Goal: Check status: Check status

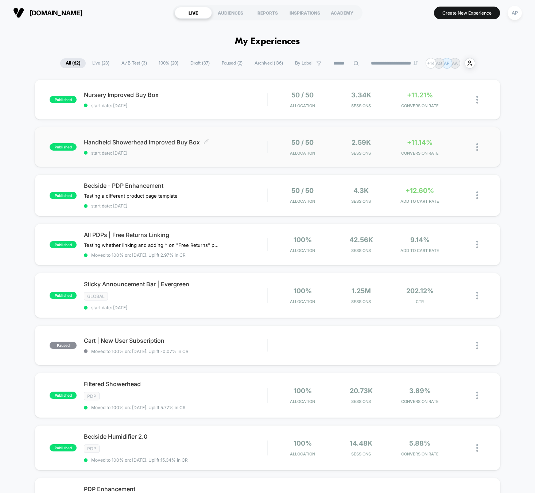
click at [220, 153] on span "start date: [DATE]" at bounding box center [175, 152] width 183 height 5
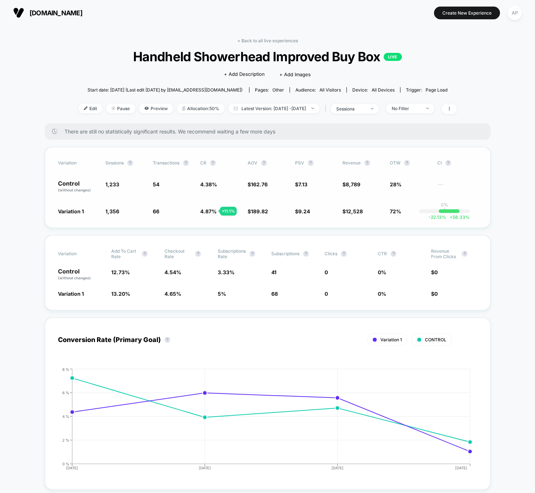
click at [208, 210] on span "4.87 %" at bounding box center [208, 211] width 16 height 6
click at [409, 106] on div "No Filter" at bounding box center [406, 108] width 29 height 5
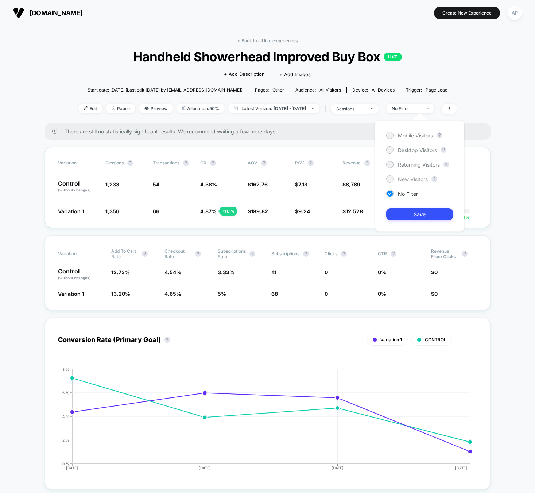
click at [409, 181] on span "New Visitors" at bounding box center [413, 179] width 30 height 6
click at [417, 217] on button "Save" at bounding box center [419, 214] width 67 height 12
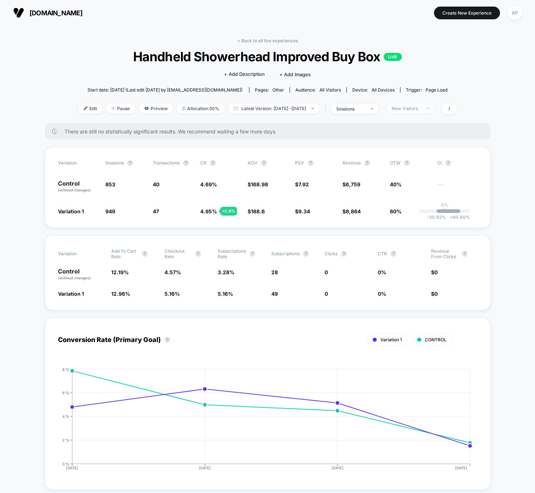
click at [422, 112] on span "New Visitors" at bounding box center [410, 109] width 48 height 10
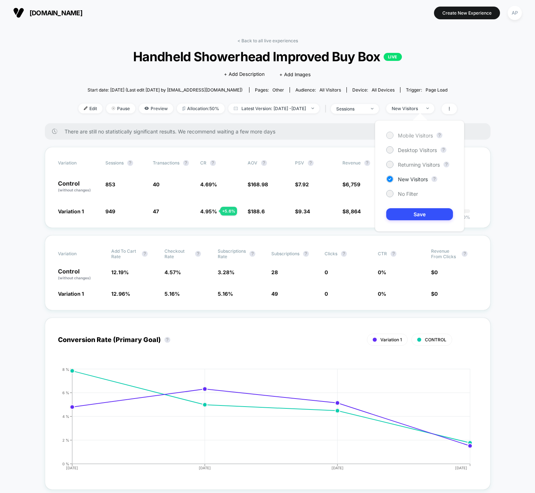
click at [420, 136] on span "Mobile Visitors" at bounding box center [415, 135] width 35 height 6
click at [417, 215] on button "Save" at bounding box center [419, 214] width 67 height 12
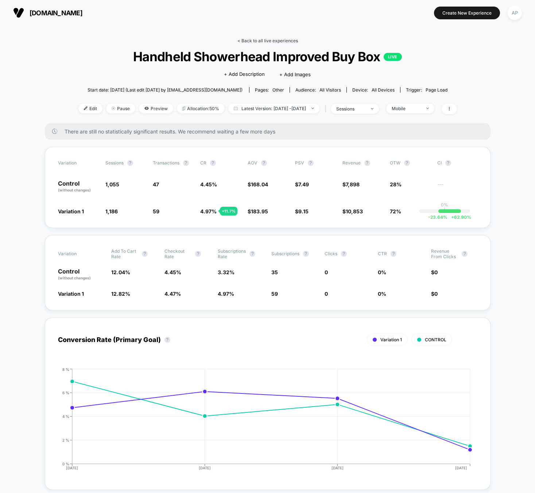
click at [268, 38] on link "< Back to all live experiences" at bounding box center [267, 40] width 61 height 5
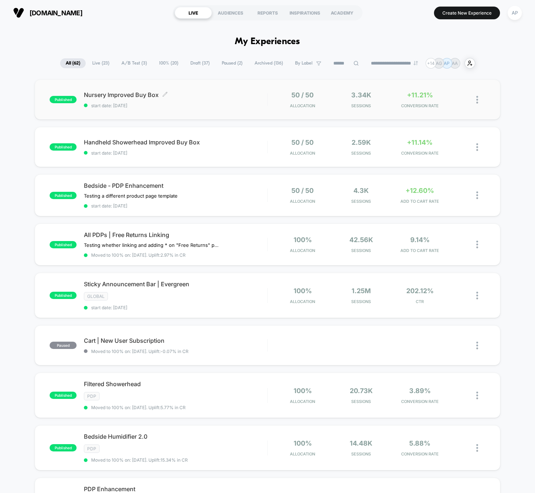
click at [200, 105] on span "start date: [DATE]" at bounding box center [175, 105] width 183 height 5
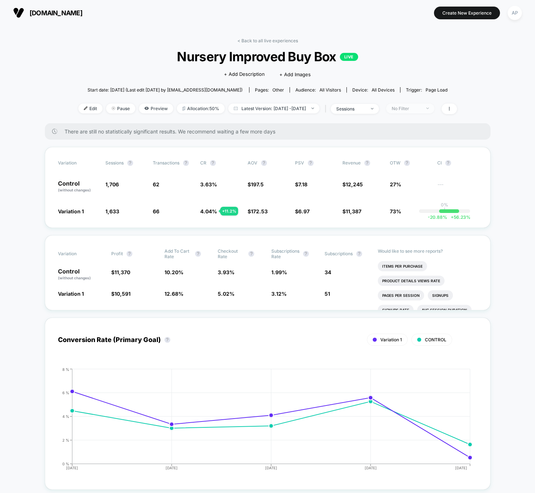
click at [421, 110] on div "No Filter" at bounding box center [406, 108] width 29 height 5
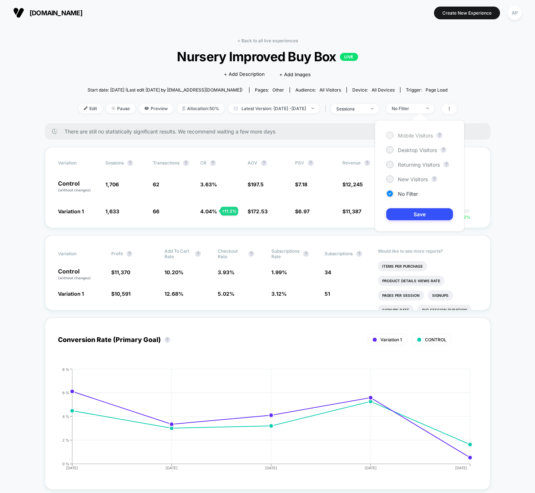
click at [417, 136] on span "Mobile Visitors" at bounding box center [415, 135] width 35 height 6
click at [409, 217] on button "Save" at bounding box center [419, 214] width 67 height 12
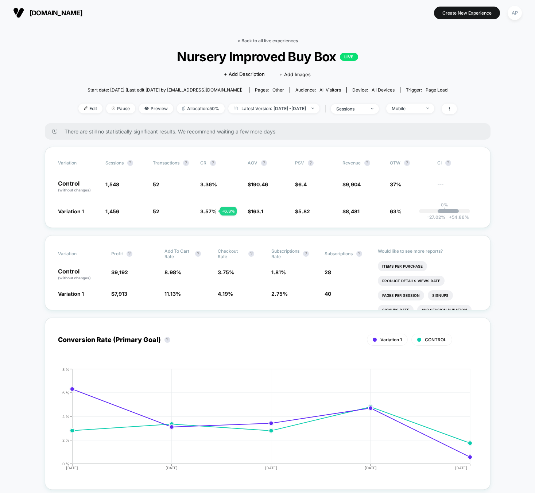
click at [279, 38] on link "< Back to all live experiences" at bounding box center [267, 40] width 61 height 5
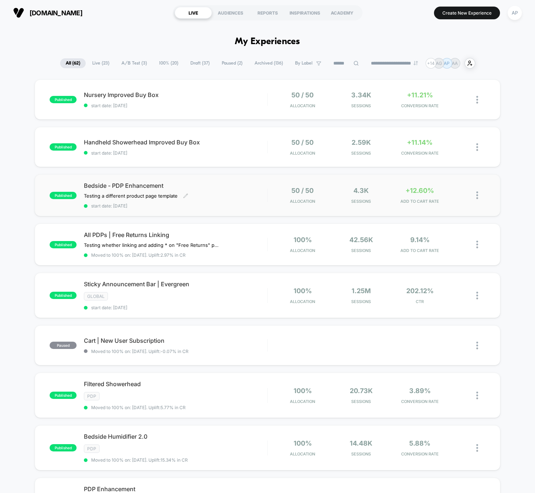
click at [235, 203] on span "start date: [DATE]" at bounding box center [175, 205] width 183 height 5
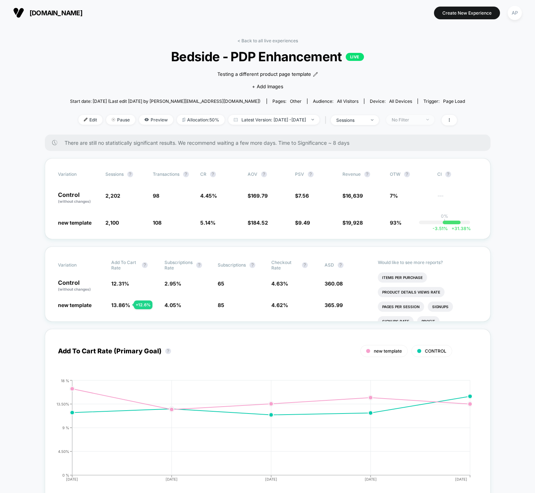
click at [411, 120] on div "No Filter" at bounding box center [406, 119] width 29 height 5
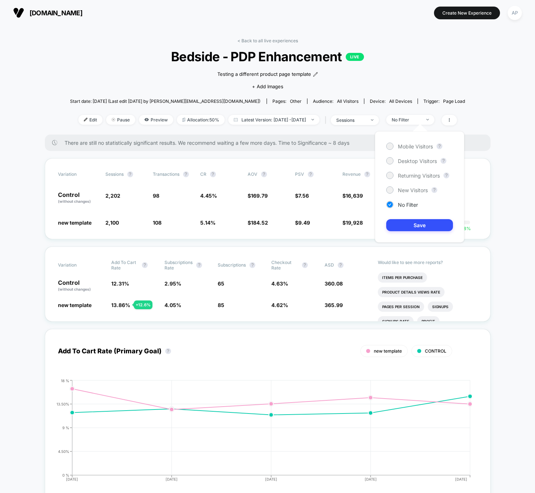
click at [410, 141] on div "Mobile Visitors ? Desktop Visitors ? Returning Visitors ? New Visitors ? No Fil…" at bounding box center [419, 186] width 89 height 111
click at [411, 149] on div "Mobile Visitors" at bounding box center [409, 146] width 47 height 7
click at [413, 233] on div "Mobile Visitors ? Desktop Visitors ? Returning Visitors ? New Visitors ? No Fil…" at bounding box center [419, 186] width 89 height 111
click at [413, 229] on button "Save" at bounding box center [419, 225] width 67 height 12
